Goal: Task Accomplishment & Management: Use online tool/utility

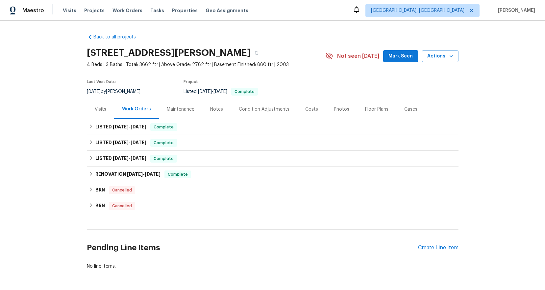
scroll to position [1, 0]
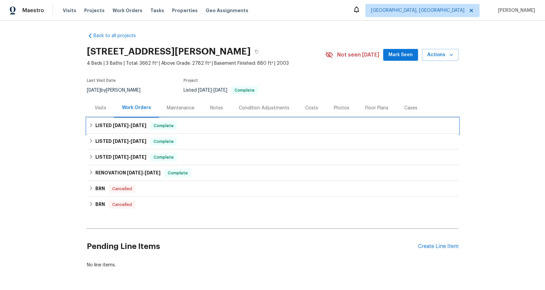
click at [113, 124] on span "[DATE]" at bounding box center [121, 125] width 16 height 5
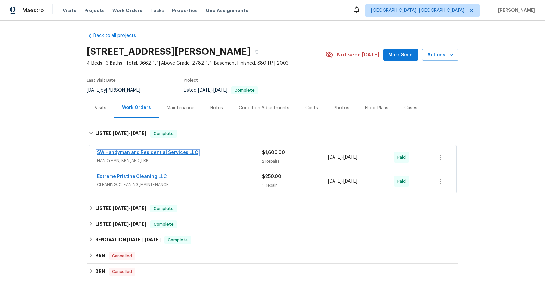
click at [146, 151] on link "SW Handyman and Residential Services LLC" at bounding box center [147, 153] width 101 height 5
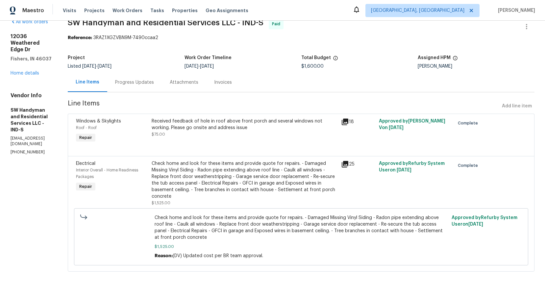
scroll to position [19, 0]
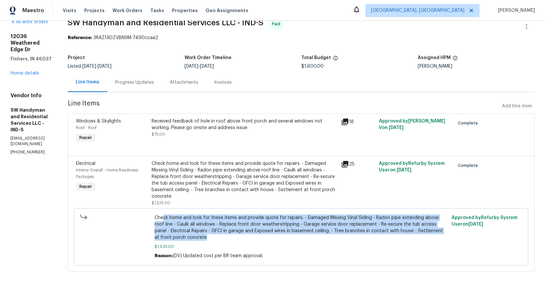
drag, startPoint x: 171, startPoint y: 209, endPoint x: 407, endPoint y: 231, distance: 237.5
click at [413, 230] on span "Check home and look for these items and provide quote for repairs. - Damaged Mi…" at bounding box center [301, 228] width 293 height 26
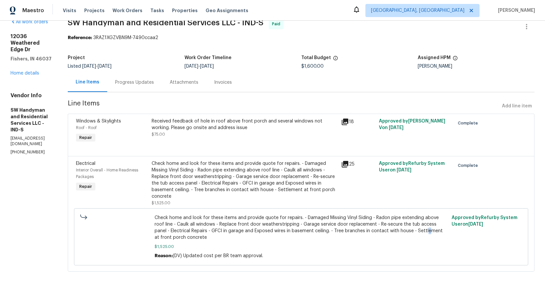
click at [173, 232] on span "Check home and look for these items and provide quote for repairs. - Damaged Mi…" at bounding box center [301, 228] width 293 height 26
click at [239, 232] on span "Check home and look for these items and provide quote for repairs. - Damaged Mi…" at bounding box center [301, 228] width 293 height 26
click at [304, 235] on span "Check home and look for these items and provide quote for repairs. - Damaged Mi…" at bounding box center [301, 228] width 293 height 26
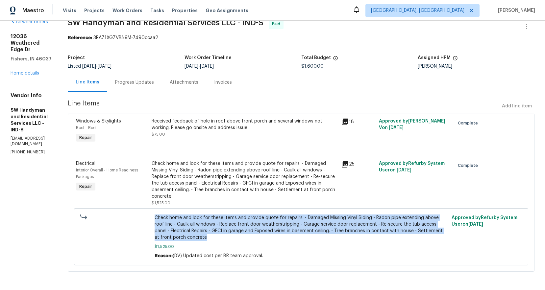
drag, startPoint x: 288, startPoint y: 234, endPoint x: 196, endPoint y: 207, distance: 95.8
click at [204, 213] on div "Check home and look for these items and provide quote for repairs. - Damaged Mi…" at bounding box center [301, 237] width 297 height 49
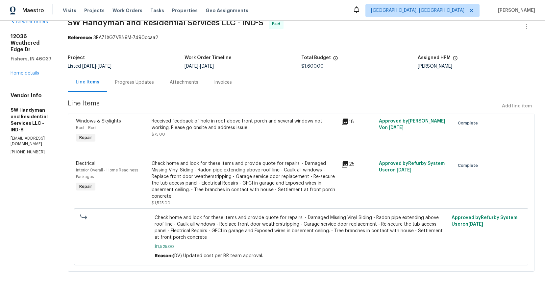
click at [251, 237] on div "Check home and look for these items and provide quote for repairs. - Damaged Mi…" at bounding box center [301, 237] width 293 height 45
click at [308, 215] on span "Check home and look for these items and provide quote for repairs. - Damaged Mi…" at bounding box center [301, 228] width 293 height 26
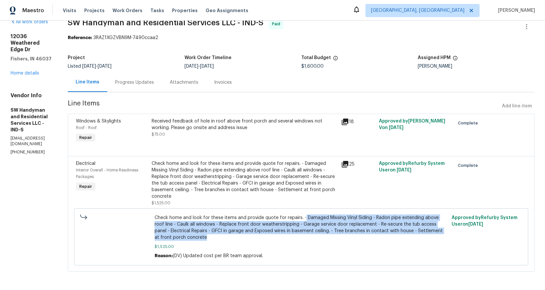
drag, startPoint x: 241, startPoint y: 232, endPoint x: 310, endPoint y: 212, distance: 72.3
click at [310, 215] on span "Check home and look for these items and provide quote for repairs. - Damaged Mi…" at bounding box center [301, 228] width 293 height 26
copy span "Damaged Missing Vinyl Siding - Radon pipe extending above roof line - Caulk all…"
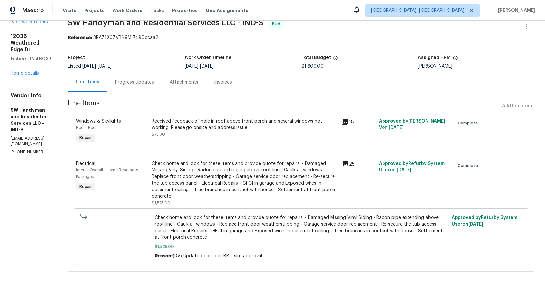
click at [323, 245] on div "Check home and look for these items and provide quote for repairs. - Damaged Mi…" at bounding box center [301, 237] width 293 height 45
